Goal: Communication & Community: Ask a question

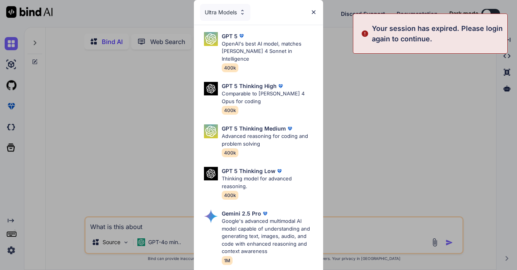
type textarea "x"
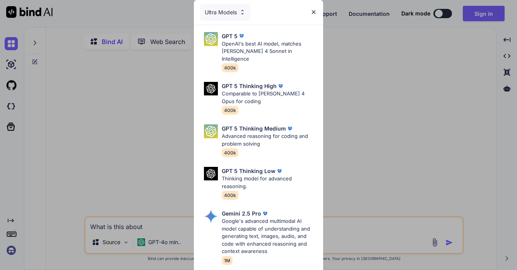
click at [312, 15] on img at bounding box center [313, 12] width 7 height 7
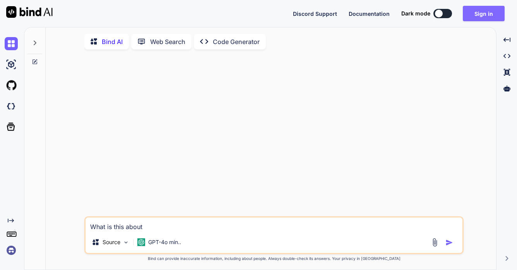
click at [496, 10] on button "Sign in" at bounding box center [483, 13] width 42 height 15
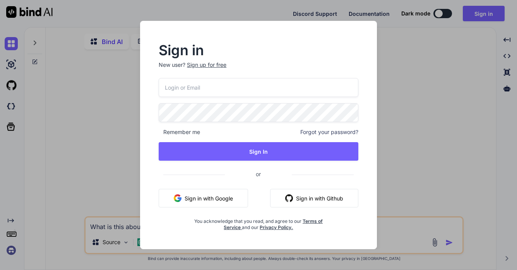
click at [203, 193] on button "Sign in with Google" at bounding box center [203, 198] width 89 height 19
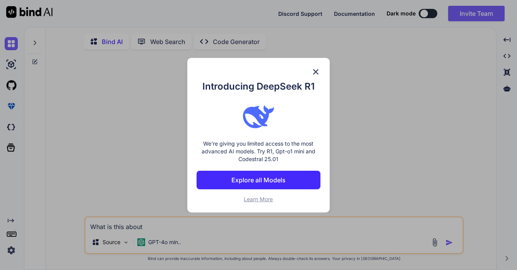
click at [288, 177] on button "Explore all Models" at bounding box center [257, 180] width 123 height 19
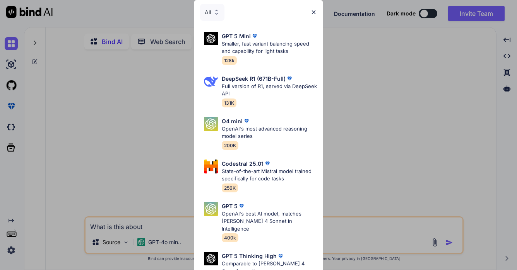
click at [311, 14] on img at bounding box center [313, 12] width 7 height 7
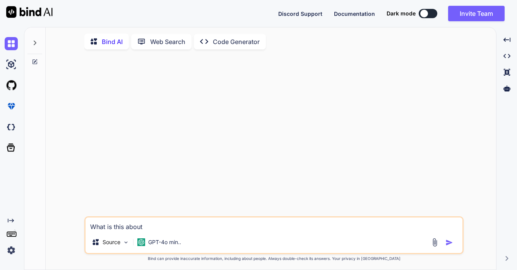
click at [105, 227] on textarea "What is this about" at bounding box center [273, 225] width 377 height 14
click at [131, 154] on div at bounding box center [274, 136] width 377 height 161
